Goal: Information Seeking & Learning: Learn about a topic

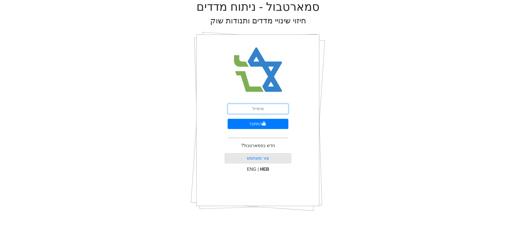
click at [262, 110] on input "email" at bounding box center [258, 109] width 61 height 10
type input "[EMAIL_ADDRESS][DOMAIN_NAME]"
click at [271, 124] on button "התחבר" at bounding box center [258, 124] width 61 height 10
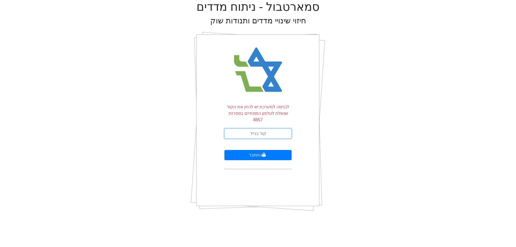
click at [271, 129] on input "text" at bounding box center [258, 134] width 67 height 10
type input "065393"
click at [225, 150] on button "התחבר" at bounding box center [258, 155] width 67 height 10
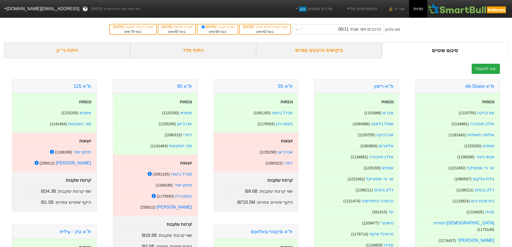
click at [79, 53] on div "ניתוח ני״ע" at bounding box center [67, 50] width 126 height 16
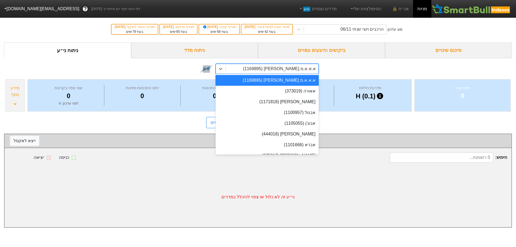
click at [290, 72] on div "א.א.א.מ.[PERSON_NAME] (1169895)" at bounding box center [279, 69] width 73 height 6
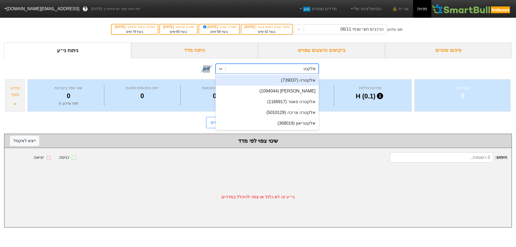
type input "אלקטרה"
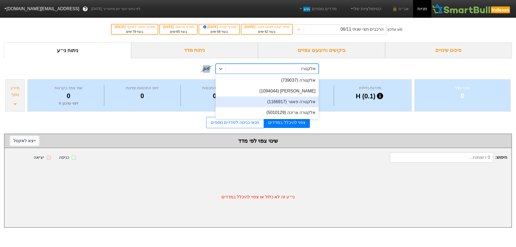
click at [296, 105] on div "אלקטרה פאוור (1166917)" at bounding box center [267, 102] width 103 height 11
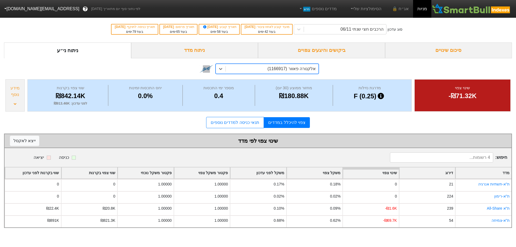
click at [15, 99] on div "מידע נוסף" at bounding box center [14, 95] width 19 height 32
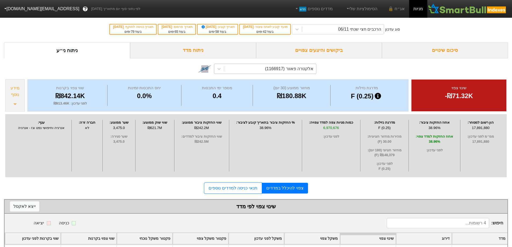
click at [15, 99] on div "מידע נוסף" at bounding box center [14, 95] width 19 height 32
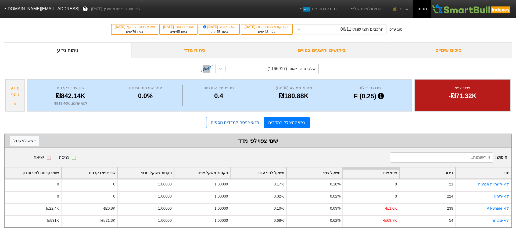
click at [244, 122] on link "תנאי כניסה למדדים נוספים" at bounding box center [235, 122] width 58 height 11
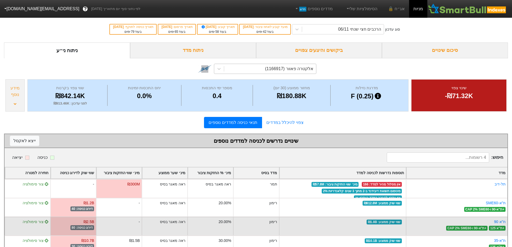
scroll to position [17, 0]
